Goal: Navigation & Orientation: Locate item on page

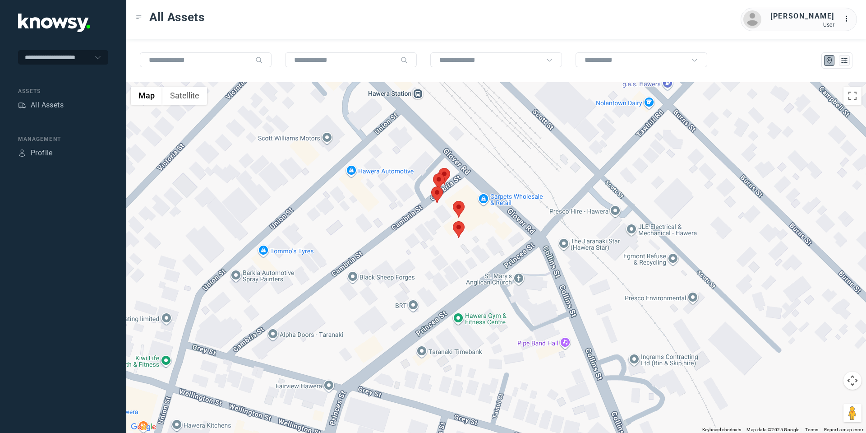
click at [856, 383] on button "Map camera controls" at bounding box center [853, 380] width 18 height 18
click at [811, 402] on button "Move down" at bounding box center [808, 403] width 18 height 18
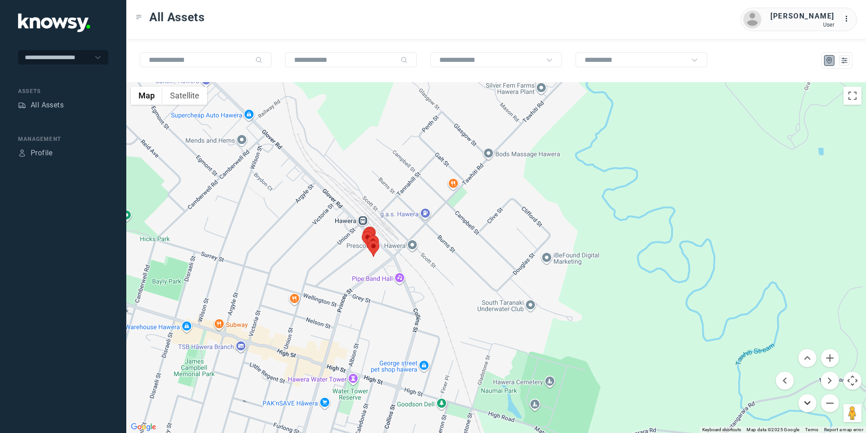
click at [809, 407] on button "Move down" at bounding box center [808, 403] width 18 height 18
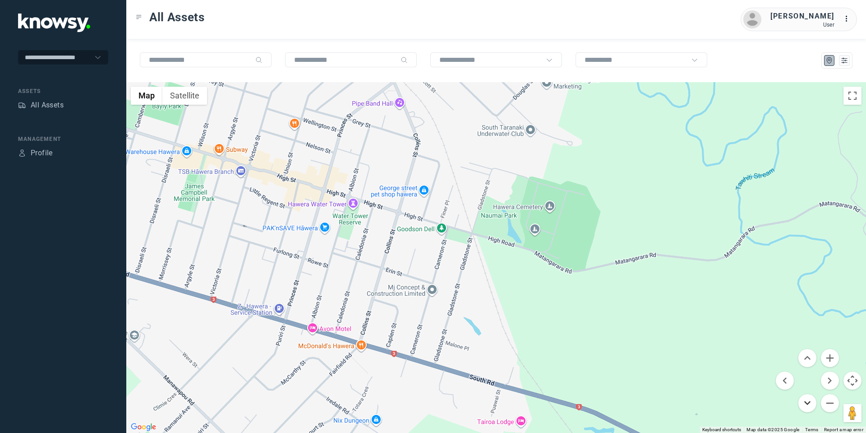
click at [802, 405] on button "Move down" at bounding box center [808, 403] width 18 height 18
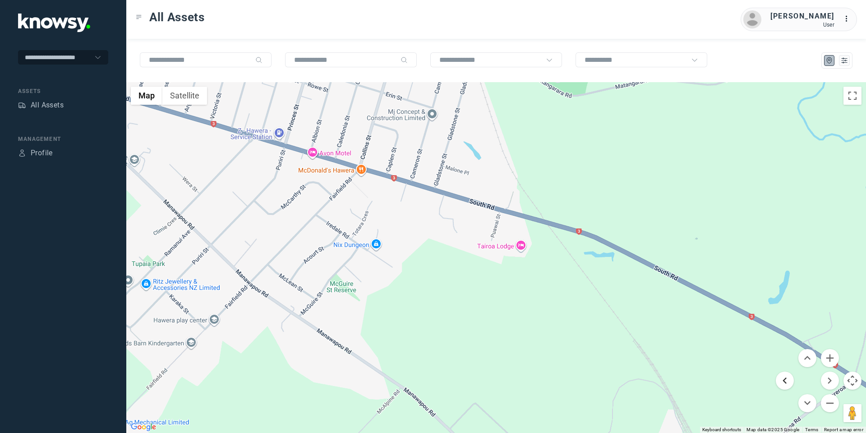
click at [778, 381] on button "Move left" at bounding box center [785, 380] width 18 height 18
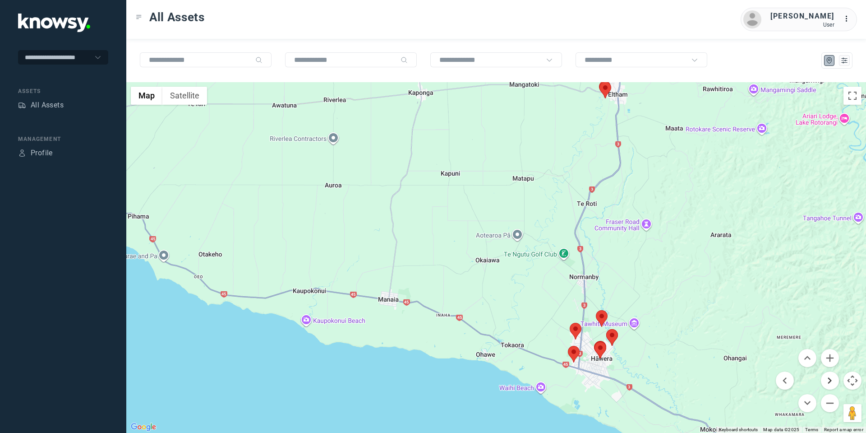
click at [829, 380] on button "Move right" at bounding box center [830, 380] width 18 height 18
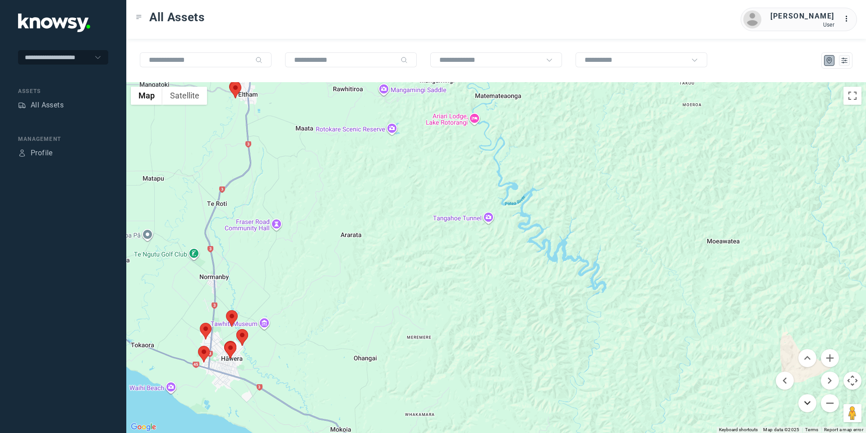
click at [803, 395] on button "Move down" at bounding box center [808, 403] width 18 height 18
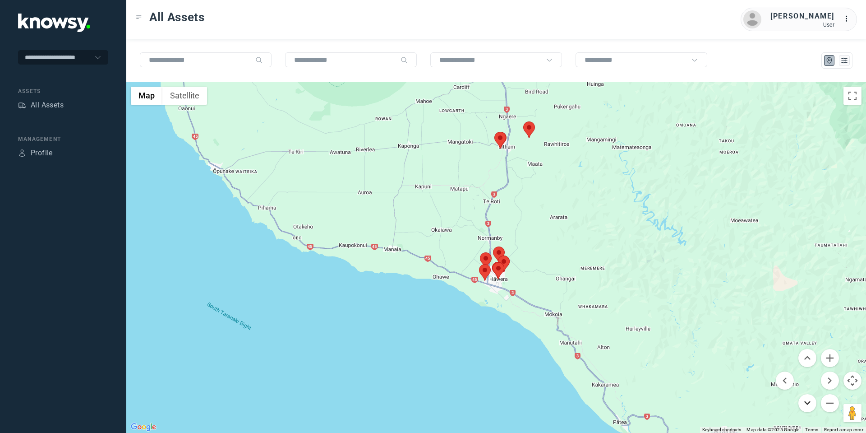
click at [810, 408] on button "Move down" at bounding box center [808, 403] width 18 height 18
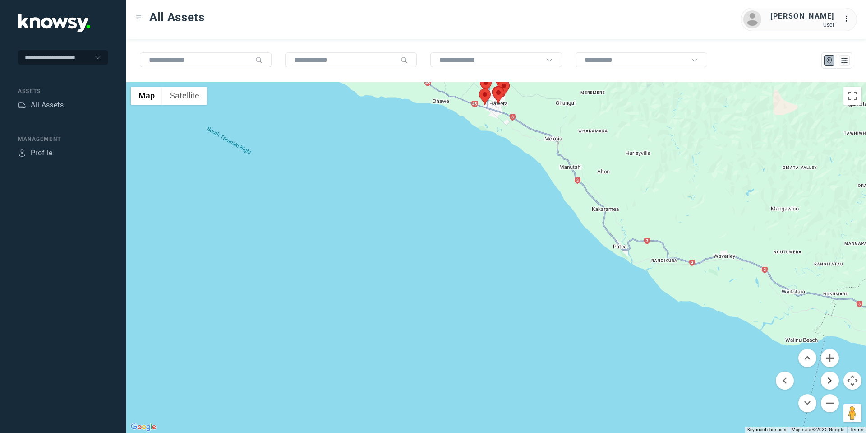
click at [828, 381] on button "Move right" at bounding box center [830, 380] width 18 height 18
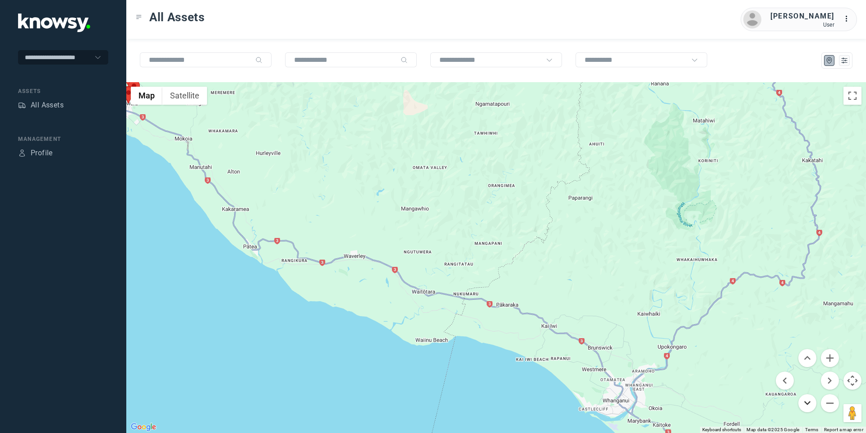
click at [811, 403] on button "Move down" at bounding box center [808, 403] width 18 height 18
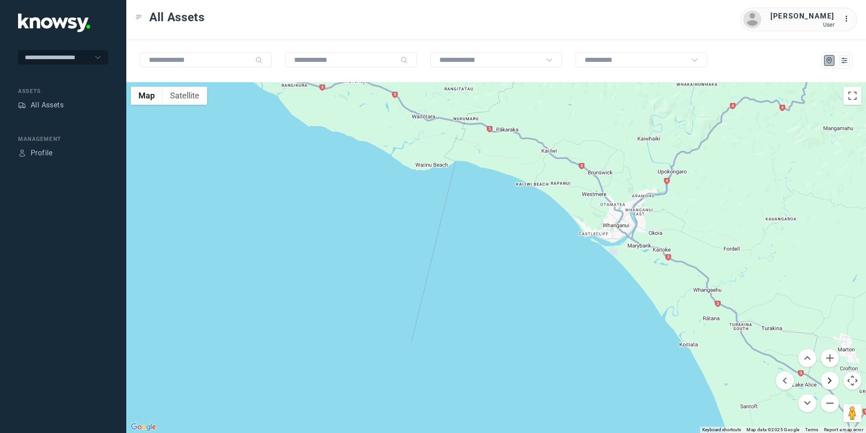
click at [835, 379] on button "Move right" at bounding box center [830, 380] width 18 height 18
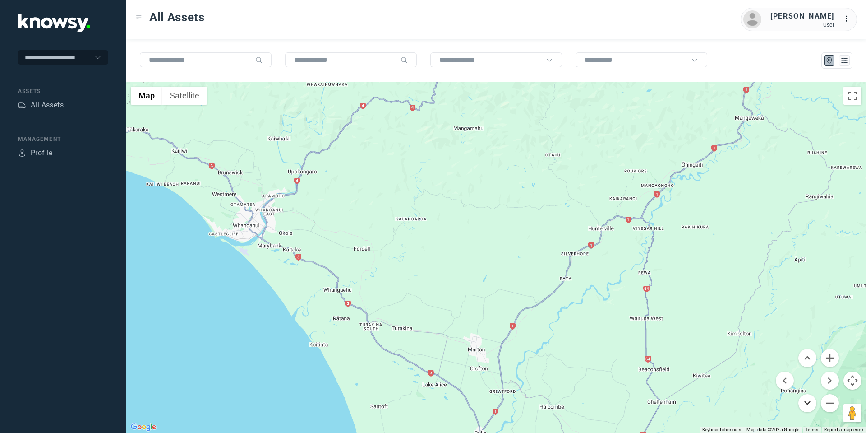
click at [804, 405] on button "Move down" at bounding box center [808, 403] width 18 height 18
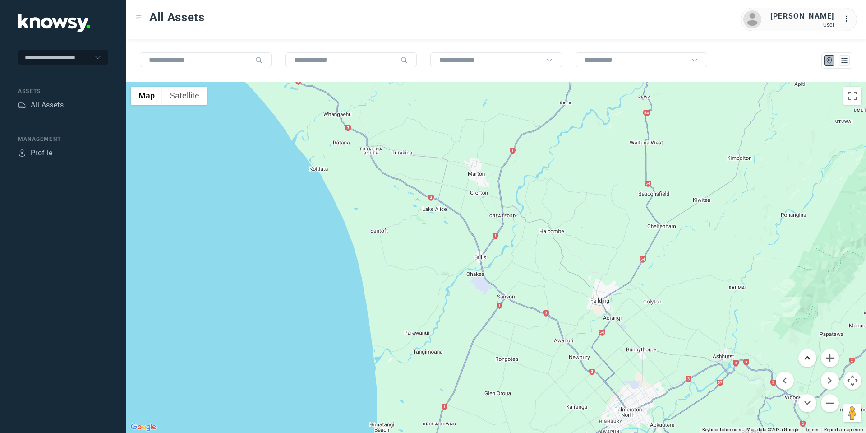
click at [807, 353] on button "Move up" at bounding box center [808, 358] width 18 height 18
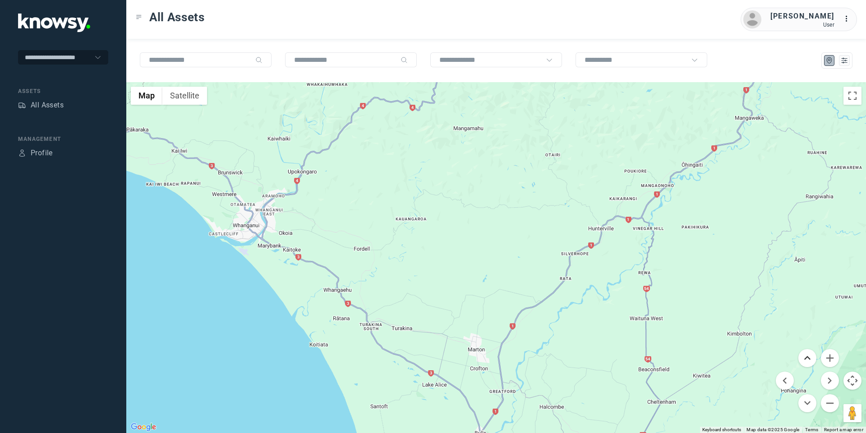
click at [806, 352] on button "Move up" at bounding box center [808, 358] width 18 height 18
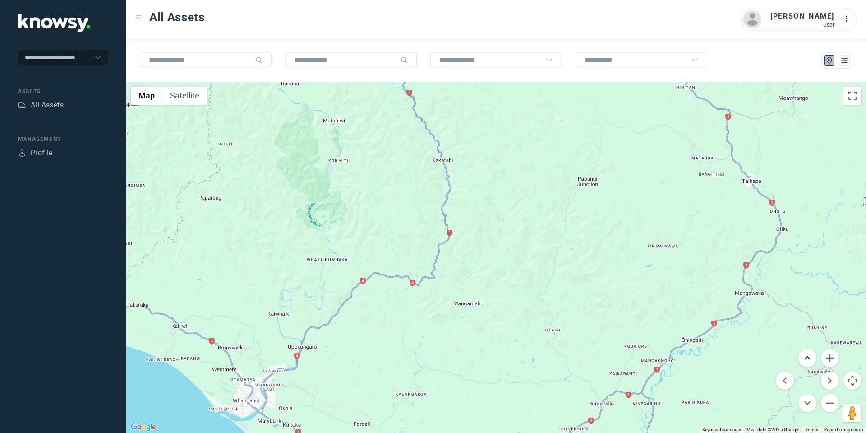
click at [806, 352] on button "Move up" at bounding box center [808, 358] width 18 height 18
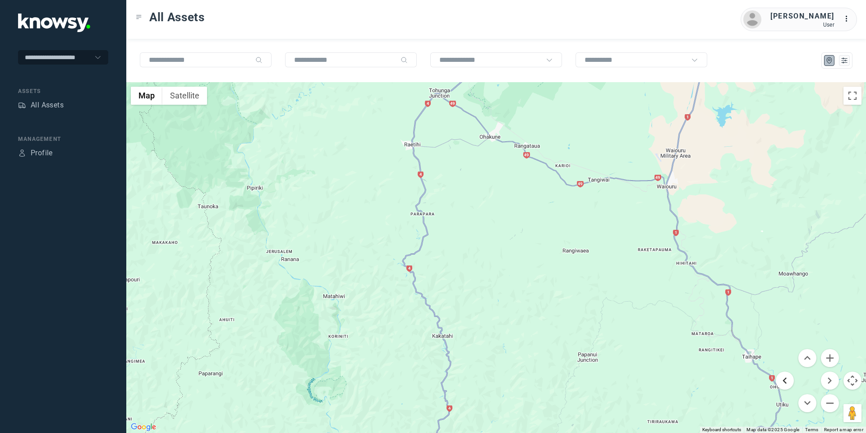
click at [782, 386] on button "Move left" at bounding box center [785, 380] width 18 height 18
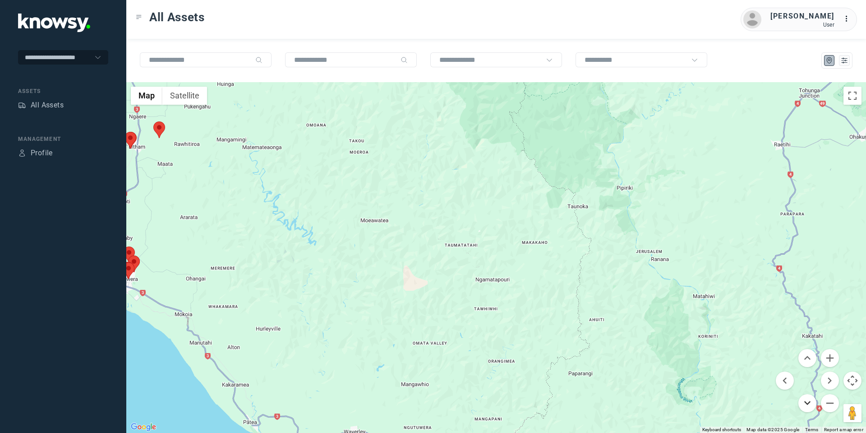
click at [805, 403] on button "Move down" at bounding box center [808, 403] width 18 height 18
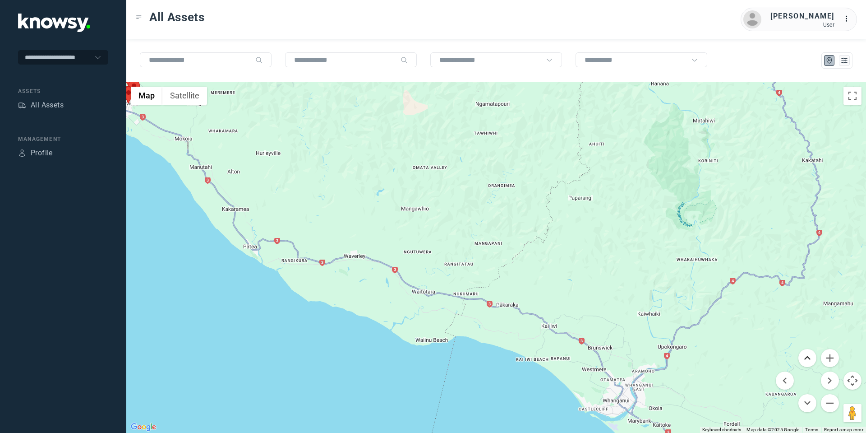
click at [807, 350] on button "Move up" at bounding box center [808, 358] width 18 height 18
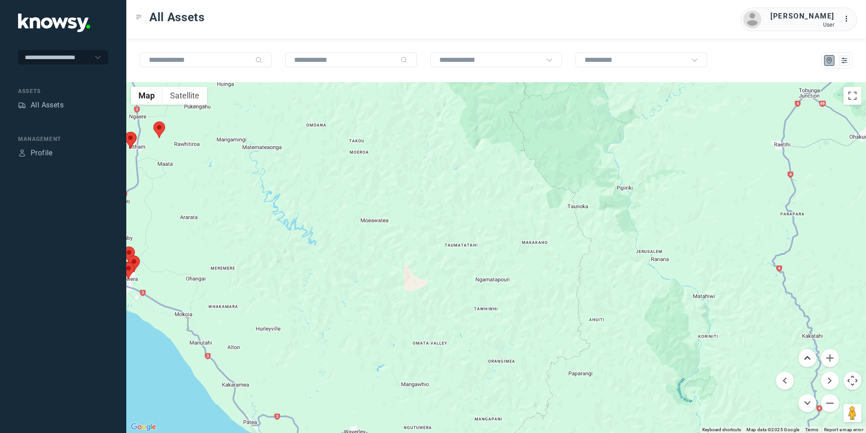
click at [807, 349] on button "Move up" at bounding box center [808, 358] width 18 height 18
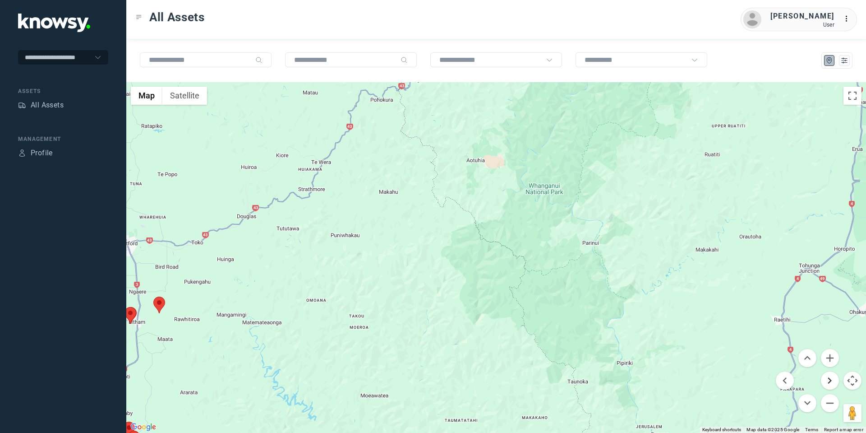
click at [826, 381] on button "Move right" at bounding box center [830, 380] width 18 height 18
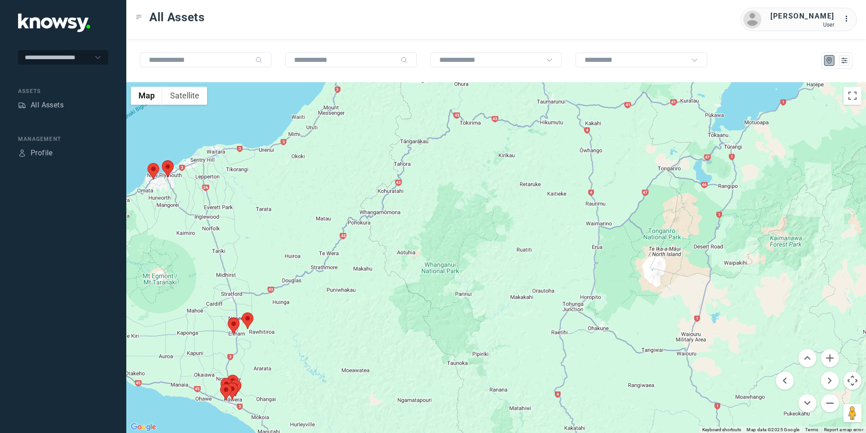
click at [242, 312] on area at bounding box center [242, 312] width 0 height 0
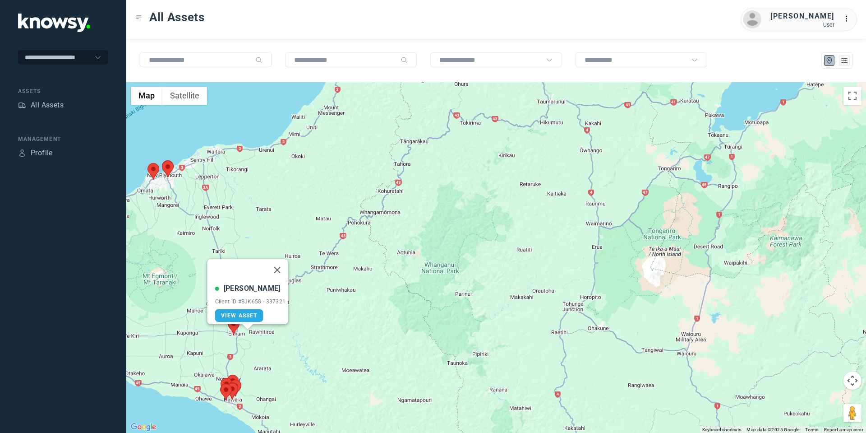
click at [228, 318] on area at bounding box center [228, 318] width 0 height 0
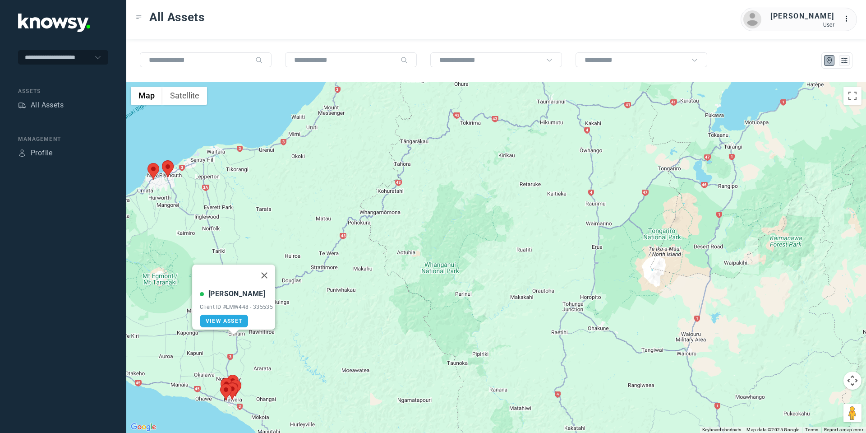
click at [148, 163] on area at bounding box center [148, 163] width 0 height 0
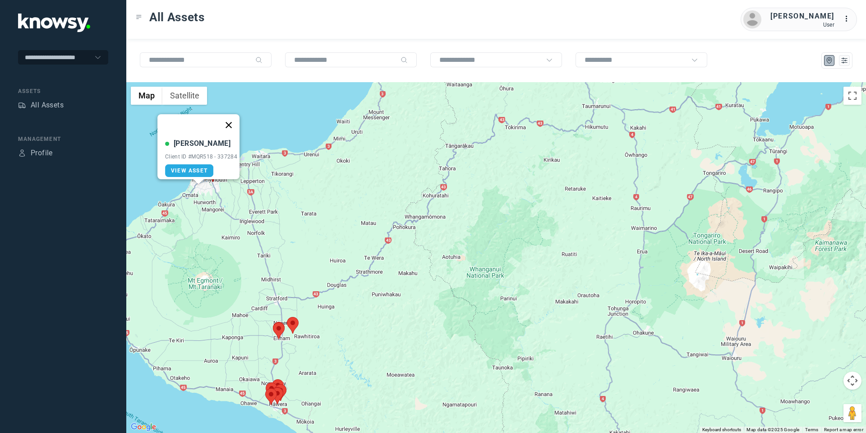
click at [230, 119] on button "Close" at bounding box center [229, 125] width 22 height 22
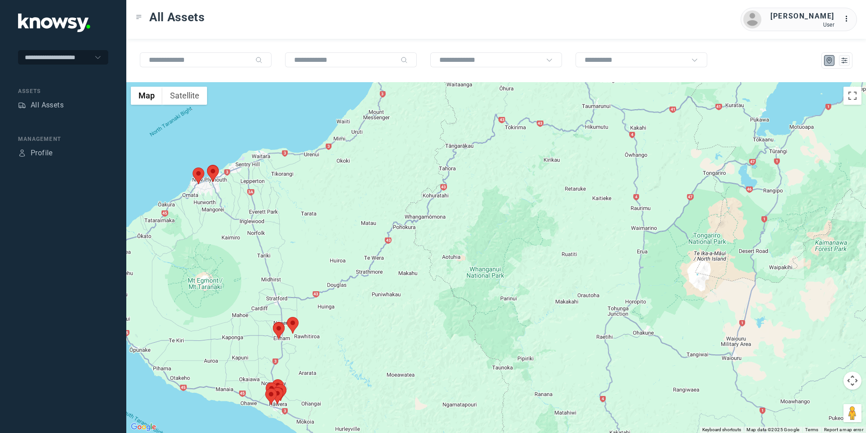
click at [207, 165] on area at bounding box center [207, 165] width 0 height 0
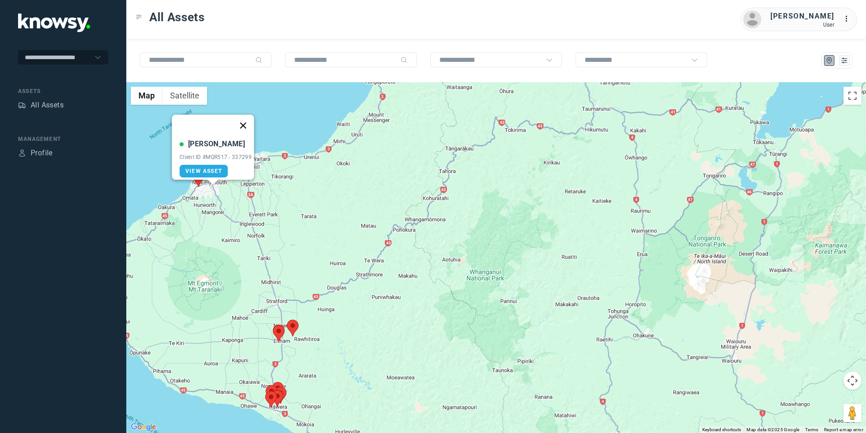
click at [245, 118] on button "Close" at bounding box center [243, 126] width 22 height 22
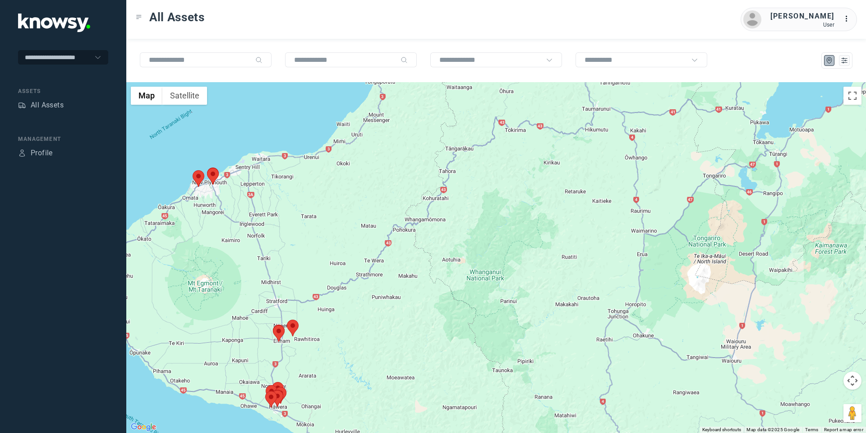
click at [265, 391] on area at bounding box center [265, 391] width 0 height 0
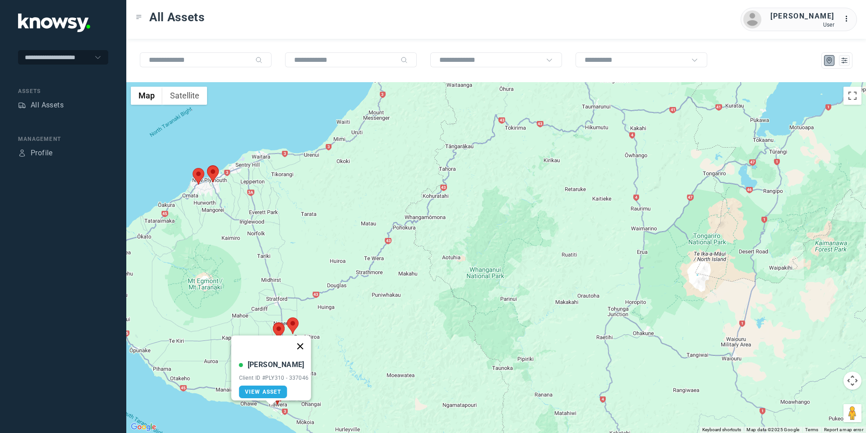
click at [305, 342] on button "Close" at bounding box center [300, 346] width 22 height 22
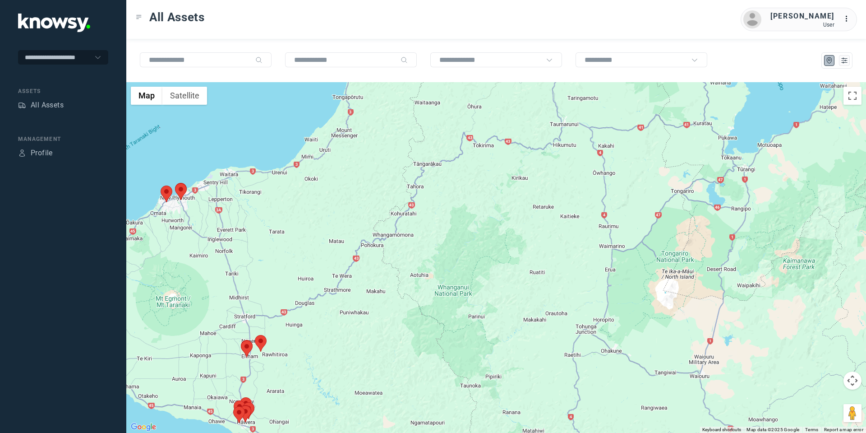
click at [853, 382] on button "Map camera controls" at bounding box center [853, 380] width 18 height 18
click at [806, 406] on button "Move down" at bounding box center [808, 403] width 18 height 18
